Goal: Task Accomplishment & Management: Manage account settings

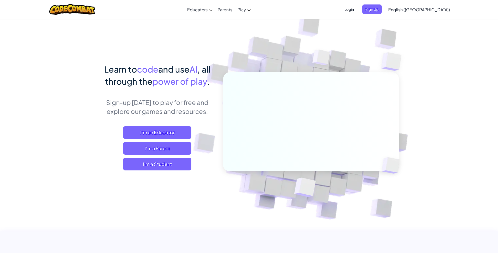
click at [357, 9] on span "Login" at bounding box center [349, 9] width 16 height 10
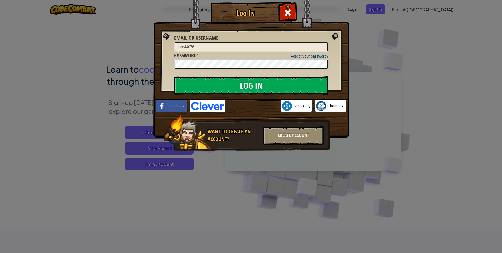
click at [174, 76] on input "Log In" at bounding box center [251, 85] width 154 height 18
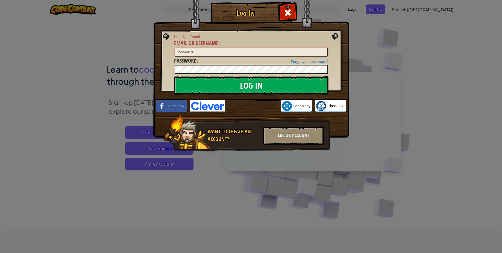
click at [244, 52] on input "bcc44076" at bounding box center [251, 52] width 153 height 9
type input "b"
click at [174, 76] on input "Log In" at bounding box center [251, 85] width 154 height 18
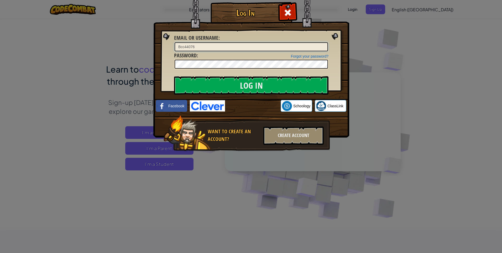
click at [174, 76] on input "Log In" at bounding box center [251, 85] width 154 height 18
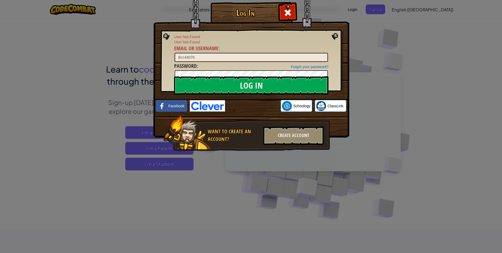
click at [174, 76] on input "Log In" at bounding box center [251, 85] width 154 height 18
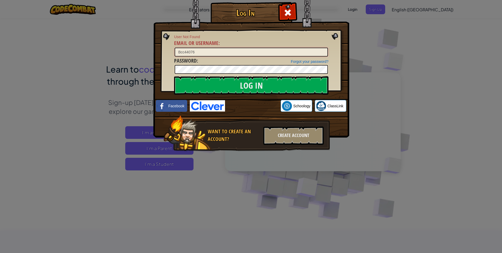
click at [174, 76] on input "Log In" at bounding box center [251, 85] width 154 height 18
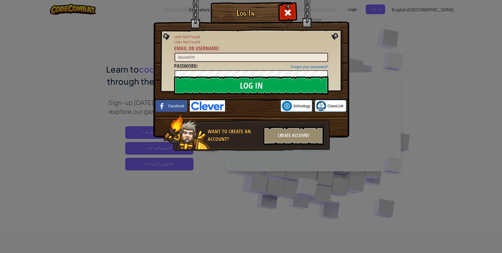
click at [174, 76] on input "Log In" at bounding box center [251, 85] width 154 height 18
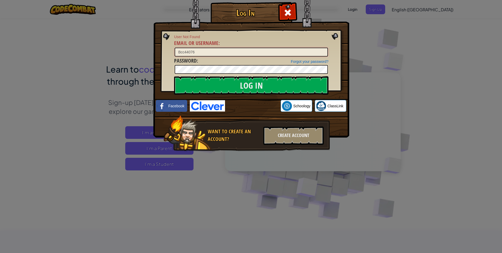
click at [174, 76] on input "Log In" at bounding box center [251, 85] width 154 height 18
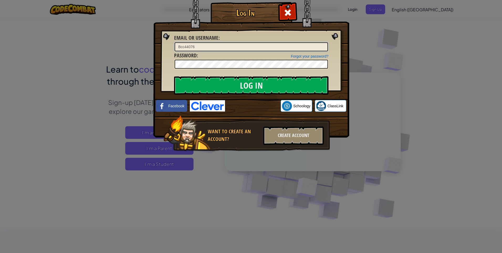
click at [174, 76] on input "Log In" at bounding box center [251, 85] width 154 height 18
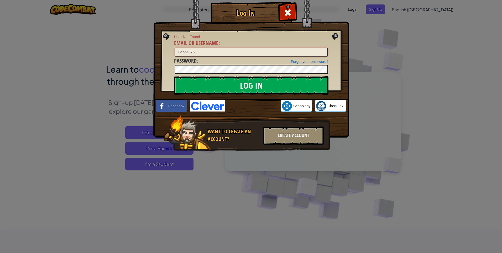
click at [174, 76] on input "Log In" at bounding box center [251, 85] width 154 height 18
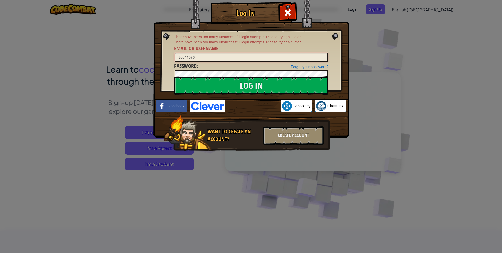
click at [174, 76] on input "Log In" at bounding box center [251, 85] width 154 height 18
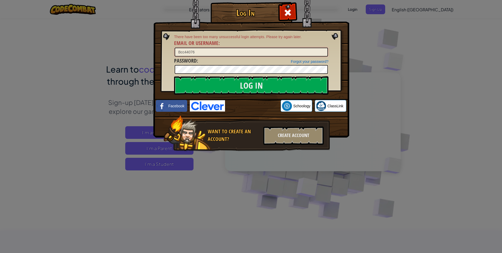
click at [174, 76] on input "Log In" at bounding box center [251, 85] width 154 height 18
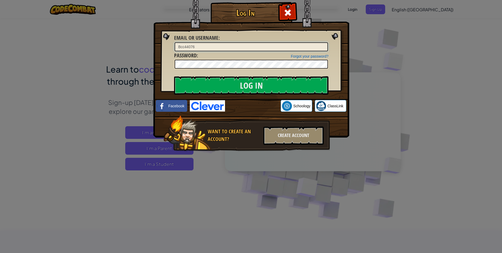
click at [174, 76] on input "Log In" at bounding box center [251, 85] width 154 height 18
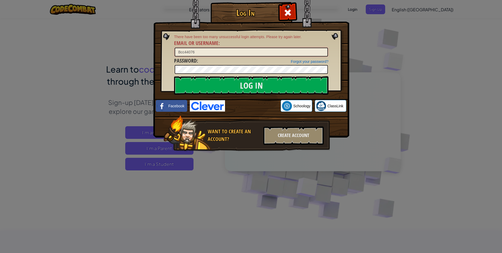
click at [174, 76] on input "Log In" at bounding box center [251, 85] width 154 height 18
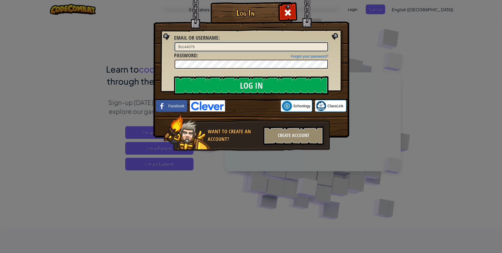
click at [174, 76] on input "Log In" at bounding box center [251, 85] width 154 height 18
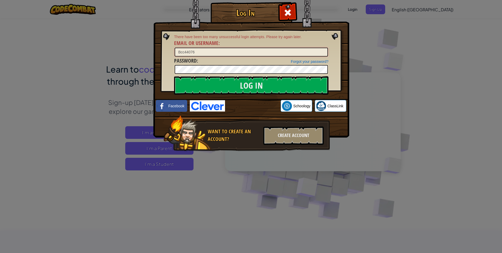
click at [174, 76] on input "Log In" at bounding box center [251, 85] width 154 height 18
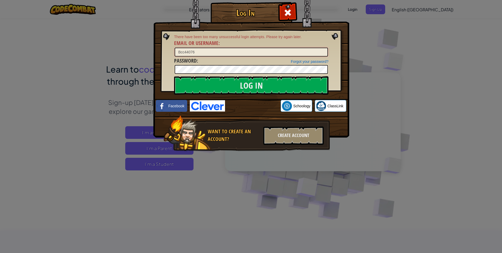
click at [174, 76] on input "Log In" at bounding box center [251, 85] width 154 height 18
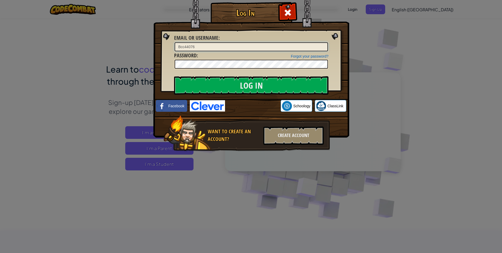
click at [174, 76] on input "Log In" at bounding box center [251, 85] width 154 height 18
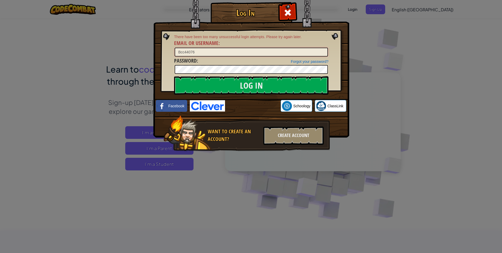
click at [174, 76] on input "Log In" at bounding box center [251, 85] width 154 height 18
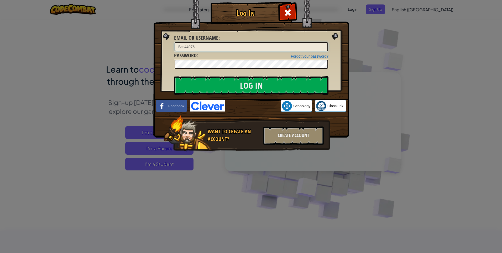
click at [174, 76] on input "Log In" at bounding box center [251, 85] width 154 height 18
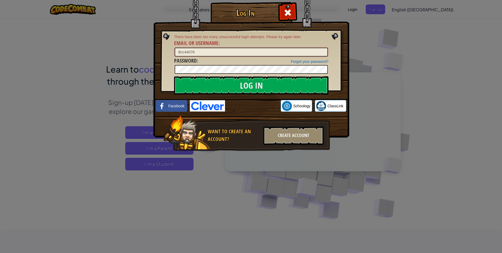
click at [174, 76] on input "Log In" at bounding box center [251, 85] width 154 height 18
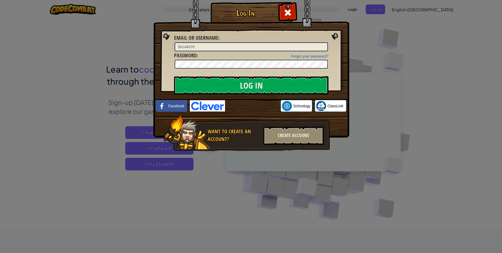
click at [174, 76] on input "Log In" at bounding box center [251, 85] width 154 height 18
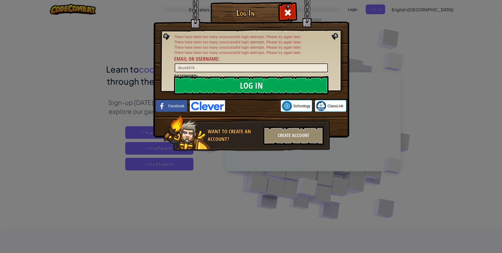
click at [300, 56] on div "There have been too many unsuccessful login attempts. Please try again later. T…" at bounding box center [251, 53] width 154 height 39
click at [267, 91] on input "Log In" at bounding box center [251, 85] width 154 height 18
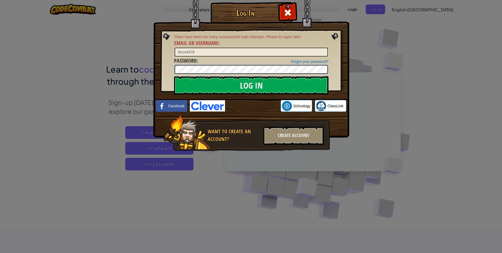
click at [174, 76] on input "Log In" at bounding box center [251, 85] width 154 height 18
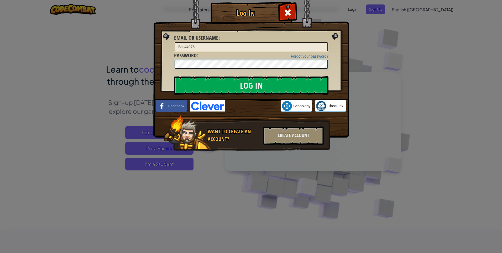
click at [174, 76] on input "Log In" at bounding box center [251, 85] width 154 height 18
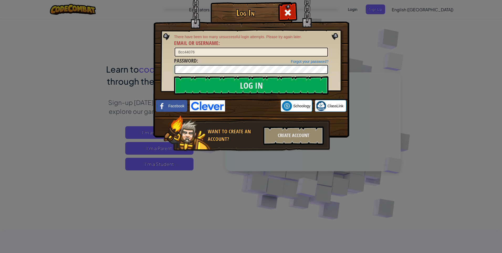
click at [174, 76] on input "Log In" at bounding box center [251, 85] width 154 height 18
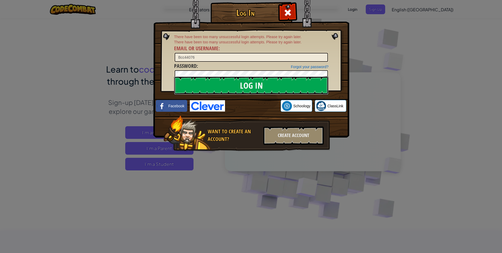
click at [309, 90] on input "Log In" at bounding box center [251, 85] width 154 height 18
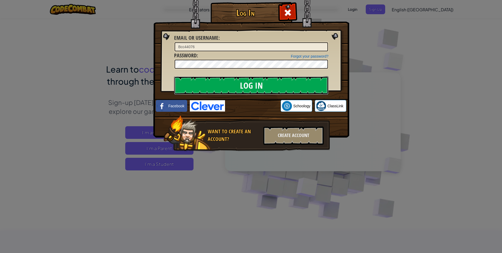
click at [305, 89] on input "Log In" at bounding box center [251, 85] width 154 height 18
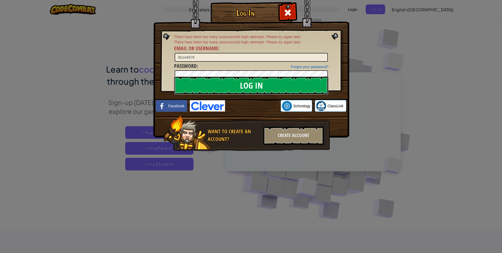
drag, startPoint x: 272, startPoint y: 82, endPoint x: 268, endPoint y: 88, distance: 7.1
click at [267, 92] on input "Log In" at bounding box center [251, 85] width 154 height 18
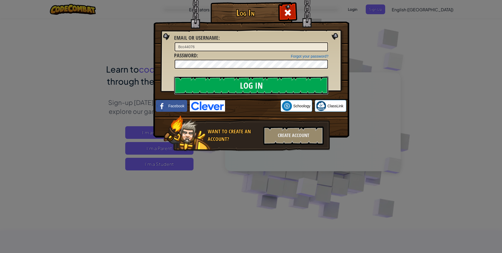
click at [268, 92] on input "Log In" at bounding box center [251, 85] width 154 height 18
click at [269, 92] on input "Log In" at bounding box center [251, 85] width 154 height 18
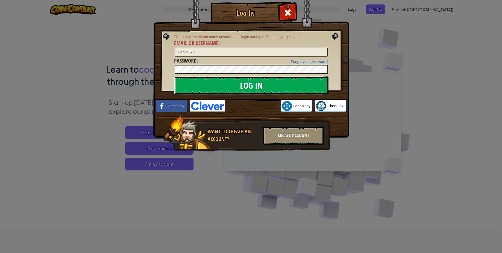
click at [269, 92] on input "Log In" at bounding box center [251, 85] width 154 height 18
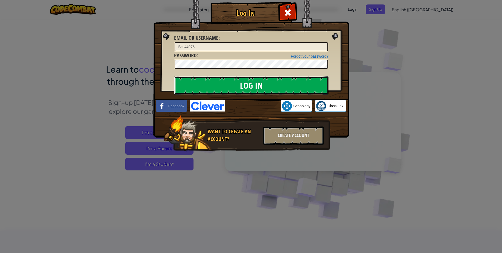
click at [269, 92] on input "Log In" at bounding box center [251, 85] width 154 height 18
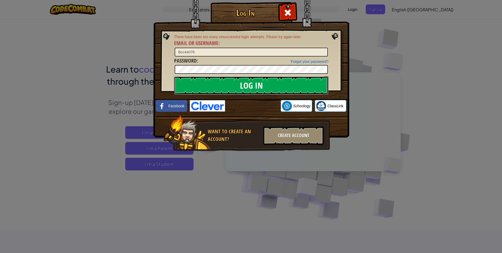
click at [269, 92] on input "Log In" at bounding box center [251, 85] width 154 height 18
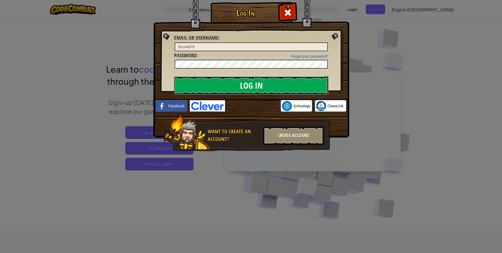
click at [269, 92] on input "Log In" at bounding box center [251, 85] width 154 height 18
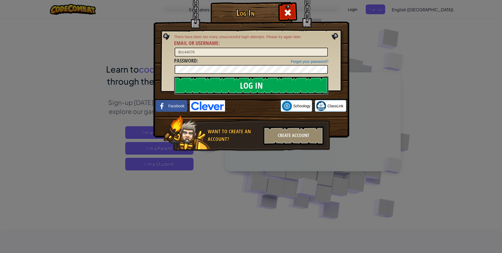
click at [269, 92] on input "Log In" at bounding box center [251, 85] width 154 height 18
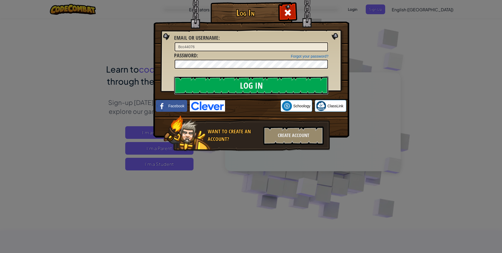
click at [269, 92] on input "Log In" at bounding box center [251, 85] width 154 height 18
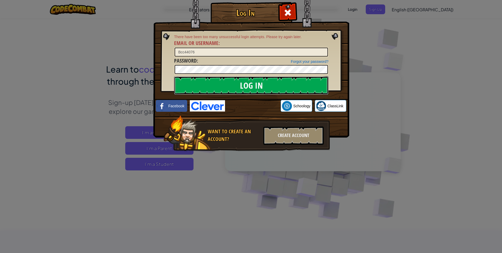
click at [269, 92] on input "Log In" at bounding box center [251, 85] width 154 height 18
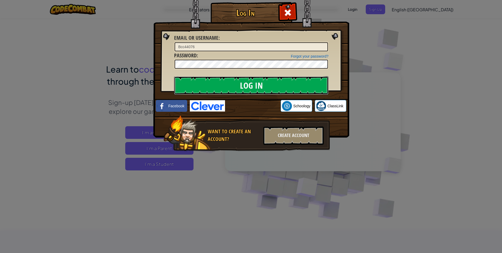
click at [268, 91] on input "Log In" at bounding box center [251, 85] width 154 height 18
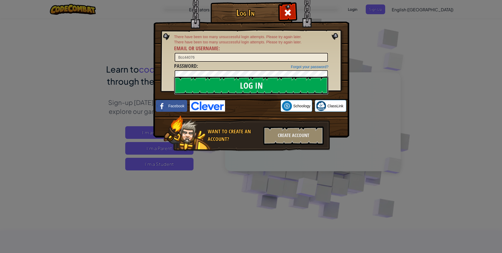
click at [270, 89] on input "Log In" at bounding box center [251, 85] width 154 height 18
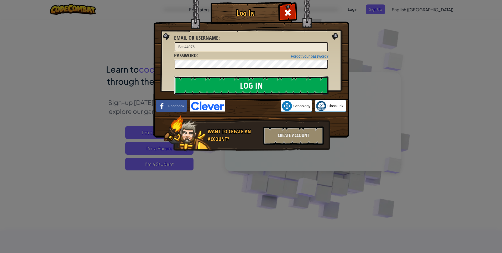
click at [270, 89] on input "Log In" at bounding box center [251, 85] width 154 height 18
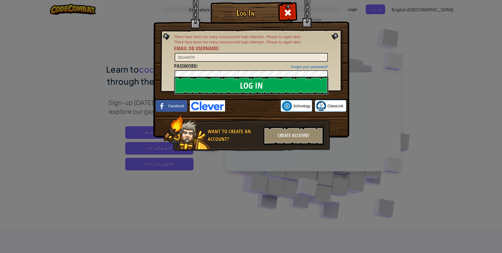
drag, startPoint x: 274, startPoint y: 91, endPoint x: 274, endPoint y: 83, distance: 7.9
click at [274, 83] on input "Log In" at bounding box center [251, 85] width 154 height 18
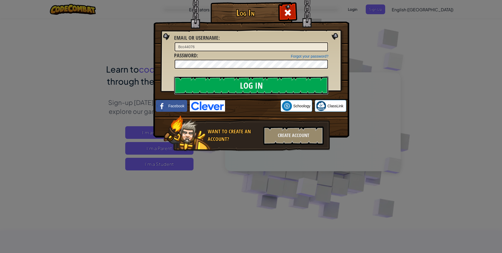
drag, startPoint x: 274, startPoint y: 83, endPoint x: 271, endPoint y: 87, distance: 4.8
click at [271, 87] on input "Log In" at bounding box center [251, 85] width 154 height 18
drag, startPoint x: 271, startPoint y: 87, endPoint x: 271, endPoint y: 91, distance: 3.9
click at [271, 91] on input "Log In" at bounding box center [251, 85] width 154 height 18
click at [274, 92] on input "Log In" at bounding box center [251, 85] width 154 height 18
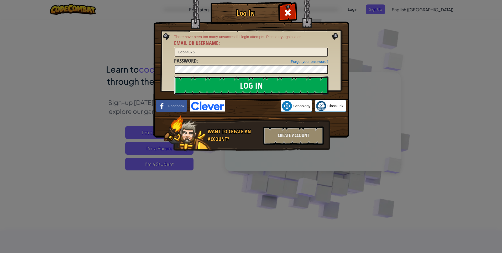
drag, startPoint x: 277, startPoint y: 91, endPoint x: 263, endPoint y: 83, distance: 16.0
click at [271, 89] on input "Log In" at bounding box center [251, 85] width 154 height 18
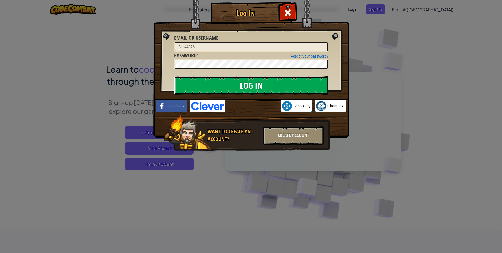
click at [259, 81] on input "Log In" at bounding box center [251, 85] width 154 height 18
click at [251, 84] on input "Log In" at bounding box center [251, 85] width 154 height 18
click at [250, 85] on input "Log In" at bounding box center [251, 85] width 154 height 18
click at [250, 89] on input "Log In" at bounding box center [251, 85] width 154 height 18
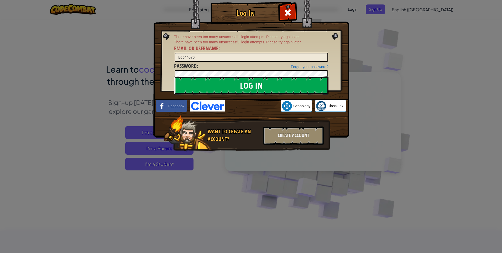
drag, startPoint x: 313, startPoint y: 89, endPoint x: 306, endPoint y: 84, distance: 8.7
click at [301, 82] on input "Log In" at bounding box center [251, 85] width 154 height 18
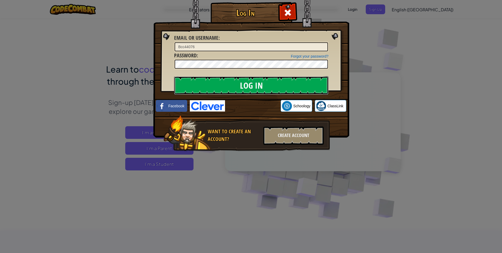
click at [297, 80] on input "Log In" at bounding box center [251, 85] width 154 height 18
click at [296, 80] on input "Log In" at bounding box center [251, 85] width 154 height 18
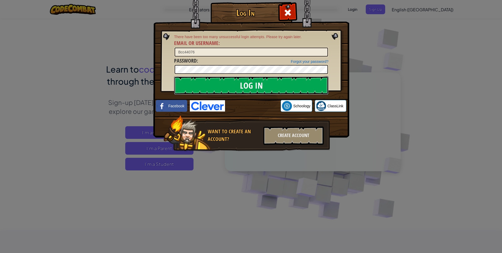
click at [296, 80] on input "Log In" at bounding box center [251, 85] width 154 height 18
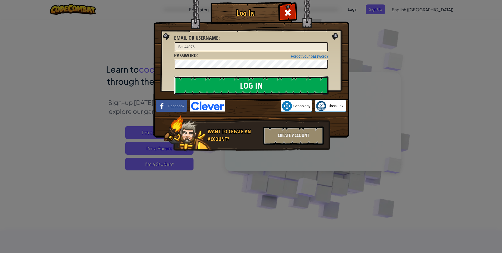
drag, startPoint x: 296, startPoint y: 80, endPoint x: 300, endPoint y: 77, distance: 5.1
click at [296, 79] on input "Log In" at bounding box center [251, 85] width 154 height 18
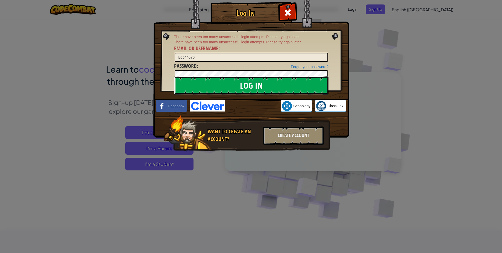
click at [301, 77] on input "Log In" at bounding box center [251, 85] width 154 height 18
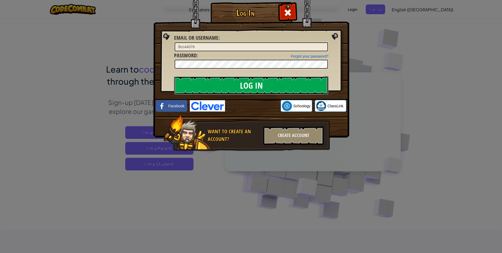
click at [301, 77] on input "Log In" at bounding box center [251, 85] width 154 height 18
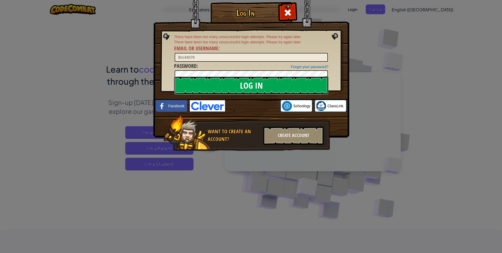
click at [299, 76] on input "Log In" at bounding box center [251, 85] width 154 height 18
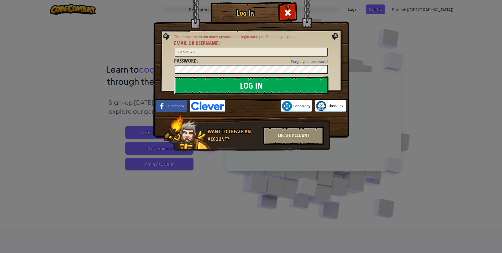
click at [299, 76] on input "Log In" at bounding box center [251, 85] width 154 height 18
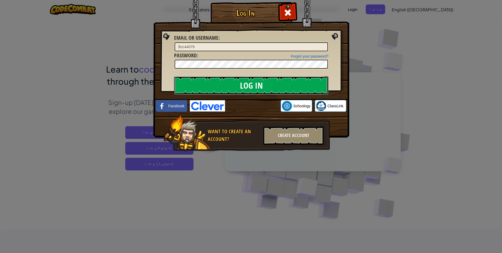
click at [299, 76] on input "Log In" at bounding box center [251, 85] width 154 height 18
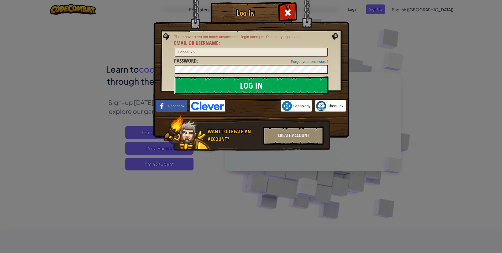
click at [299, 76] on input "Log In" at bounding box center [251, 85] width 154 height 18
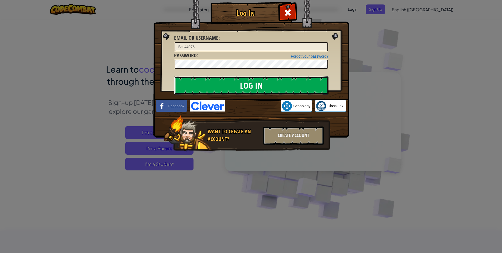
click at [299, 76] on input "Log In" at bounding box center [251, 85] width 154 height 18
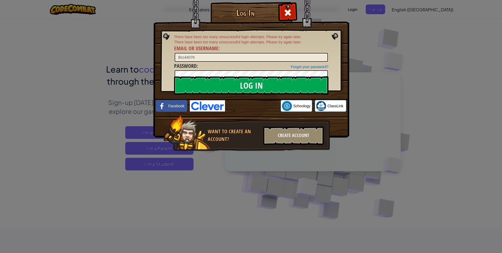
click at [215, 64] on div "Forgot your password? Password :" at bounding box center [251, 71] width 154 height 18
drag, startPoint x: 216, startPoint y: 59, endPoint x: 217, endPoint y: 53, distance: 6.2
click at [216, 59] on input "Bcc44076" at bounding box center [251, 57] width 153 height 9
click at [218, 49] on label "Email or Username :" at bounding box center [197, 49] width 46 height 8
click at [218, 53] on input "Bcc44076" at bounding box center [251, 57] width 153 height 9
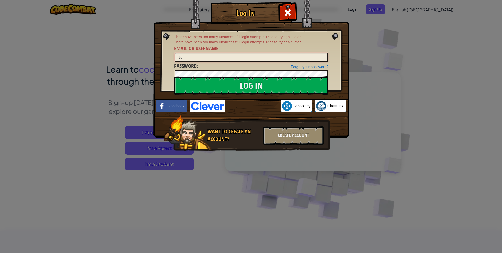
type input "B"
click at [174, 76] on input "Log In" at bounding box center [251, 85] width 154 height 18
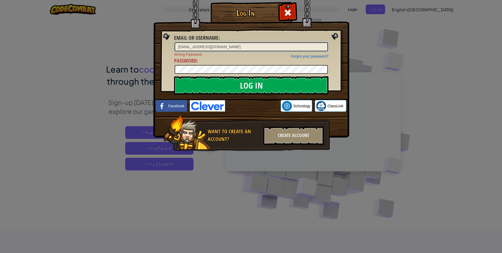
click at [174, 76] on input "Log In" at bounding box center [251, 85] width 154 height 18
type input "1"
type input "k"
click at [263, 47] on input "k" at bounding box center [251, 46] width 153 height 9
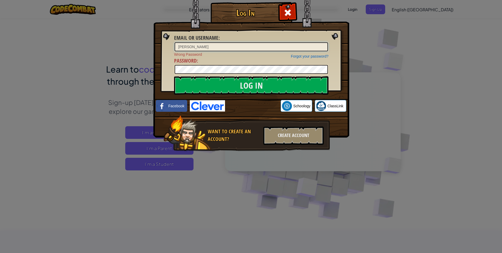
click at [174, 76] on input "Log In" at bounding box center [251, 85] width 154 height 18
type input "j"
type input "John"
click at [174, 76] on input "Log In" at bounding box center [251, 85] width 154 height 18
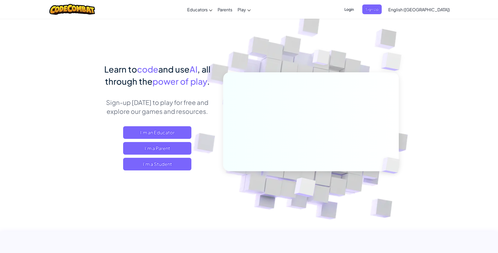
click at [357, 11] on span "Login" at bounding box center [349, 9] width 16 height 10
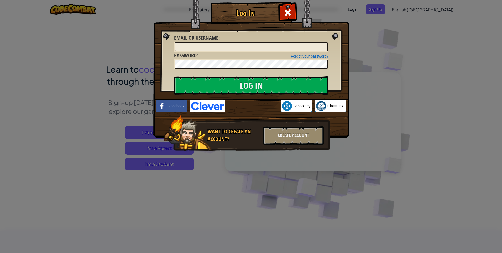
click at [239, 58] on div "Forgot your password? Password :" at bounding box center [251, 61] width 154 height 18
click at [234, 63] on div "Forgot your password? Password :" at bounding box center [251, 61] width 154 height 18
click at [233, 39] on div "Email or Username :" at bounding box center [251, 43] width 154 height 18
drag, startPoint x: 233, startPoint y: 39, endPoint x: 226, endPoint y: 45, distance: 9.1
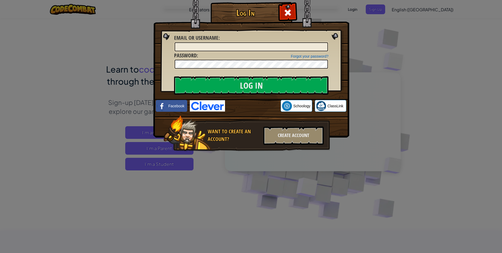
click at [228, 44] on div "Email or Username :" at bounding box center [251, 43] width 154 height 18
click at [226, 46] on input "Email or Username :" at bounding box center [251, 46] width 153 height 9
click at [327, 37] on div "Email or Username :" at bounding box center [251, 43] width 154 height 18
